Goal: Task Accomplishment & Management: Manage account settings

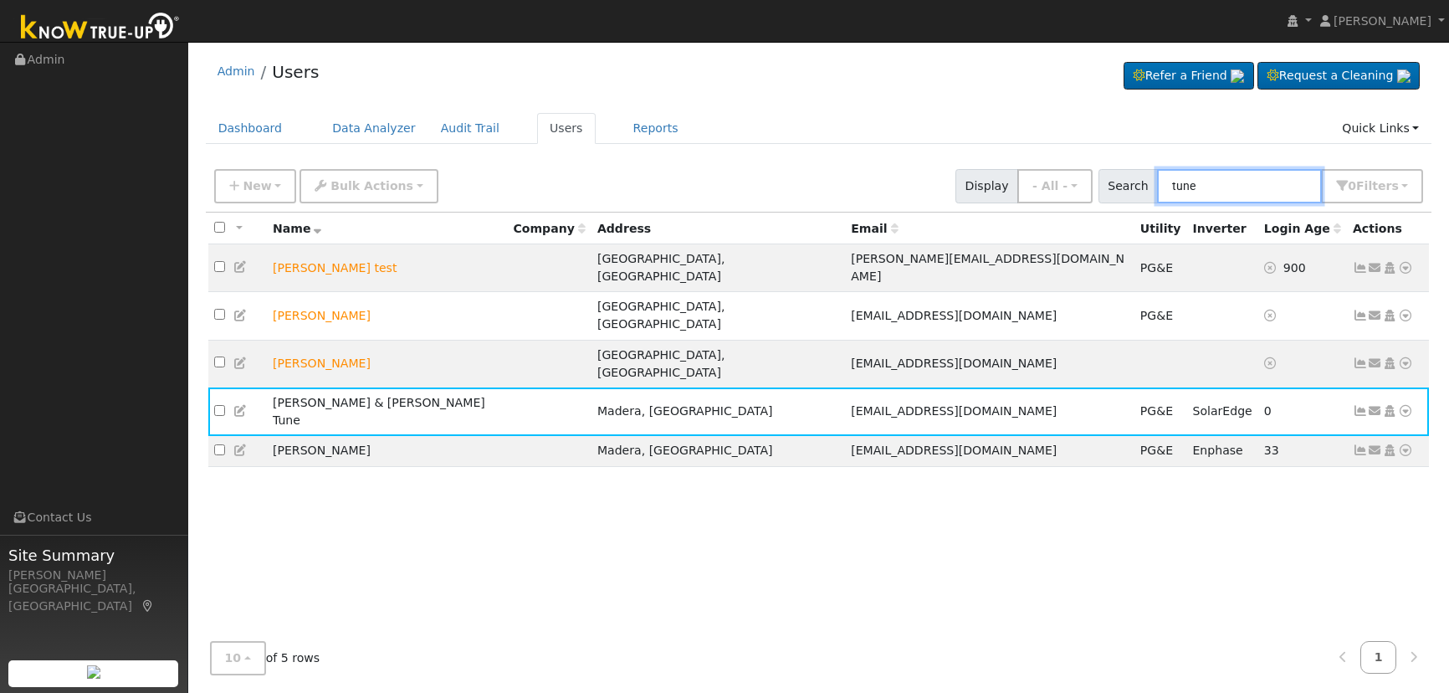
click at [1206, 198] on input "tune" at bounding box center [1239, 186] width 165 height 34
drag, startPoint x: 1232, startPoint y: 188, endPoint x: 1133, endPoint y: 178, distance: 100.1
click at [1133, 178] on div "Search tune 0 Filter s Role Show - All - Show Leads Admin Billing Admin Account…" at bounding box center [1260, 186] width 325 height 34
paste input "Ruiz, Armando & Kelle"
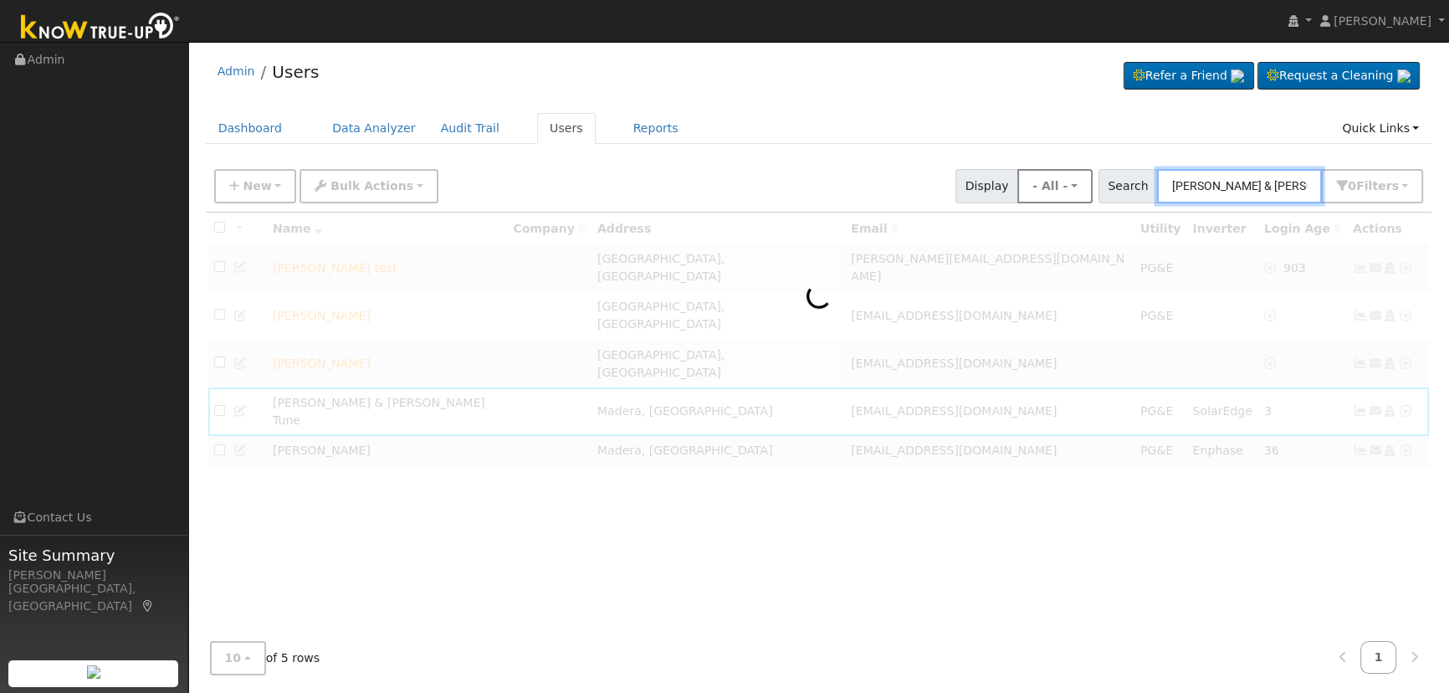
drag, startPoint x: 1210, startPoint y: 183, endPoint x: 1089, endPoint y: 179, distance: 121.4
click at [1092, 180] on div "New Add User Quick Add Quick Connect Quick Convert Lead Bulk Actions Send Email…" at bounding box center [818, 183] width 1215 height 40
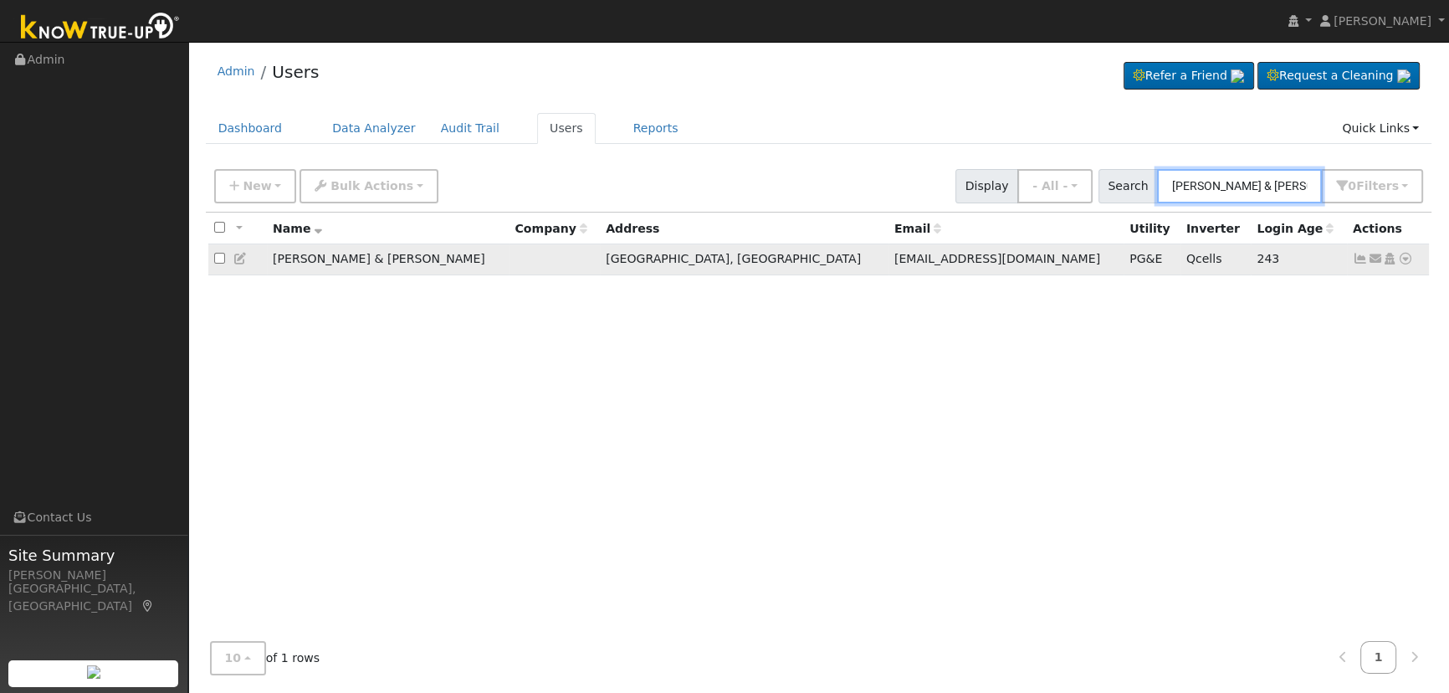
type input "Armando & Kellee"
click at [1355, 261] on icon at bounding box center [1360, 259] width 15 height 12
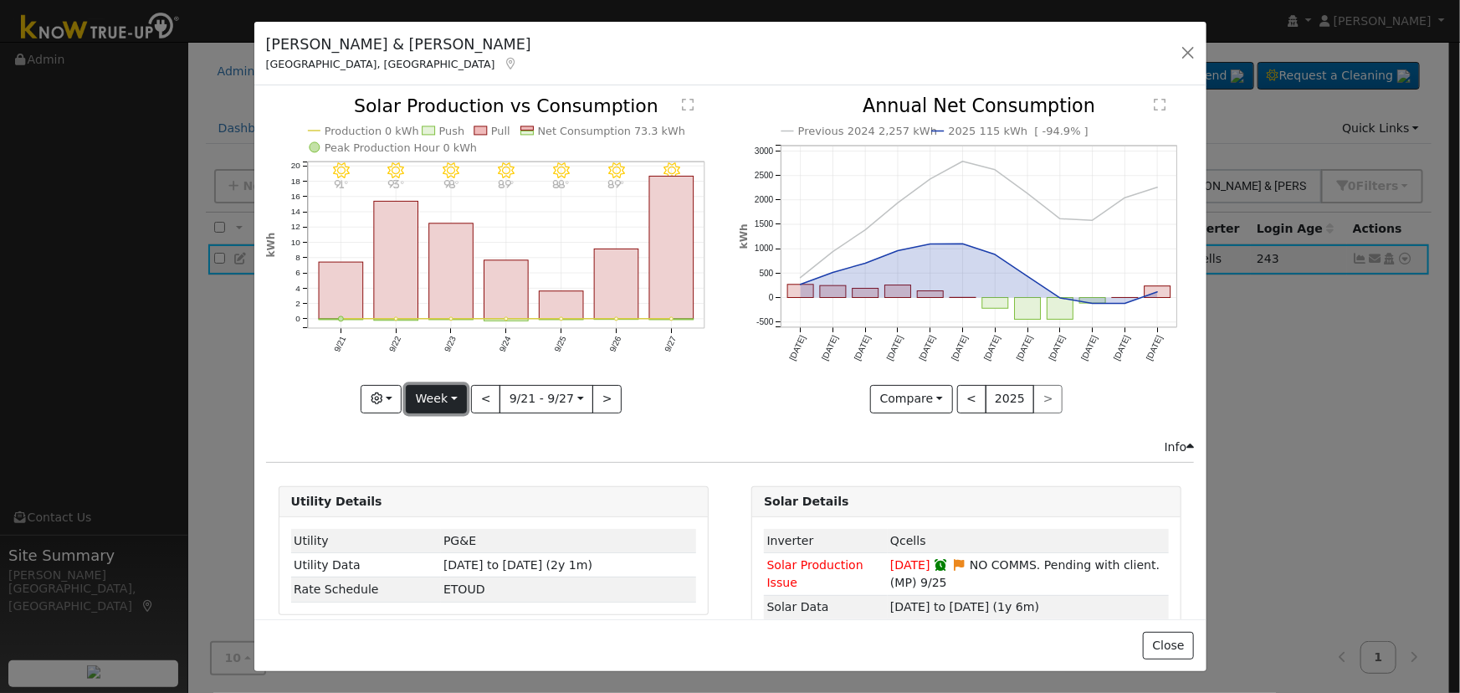
click at [456, 397] on button "Week" at bounding box center [436, 399] width 61 height 28
click at [453, 425] on link "Day" at bounding box center [465, 432] width 116 height 23
type input "2025-09-27"
